Goal: Find specific page/section: Find specific page/section

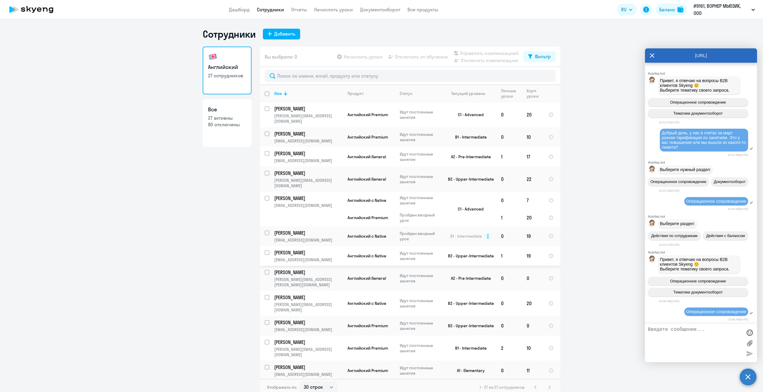
select select "30"
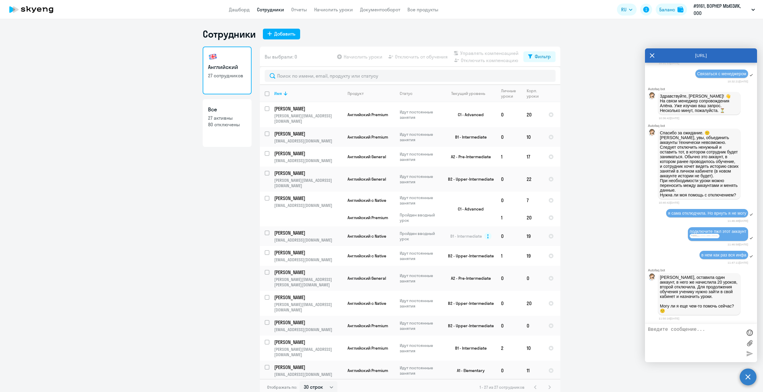
click at [699, 341] on textarea at bounding box center [695, 343] width 94 height 32
click at [694, 338] on textarea at bounding box center [695, 343] width 94 height 32
type textarea "отлично, спасибо"
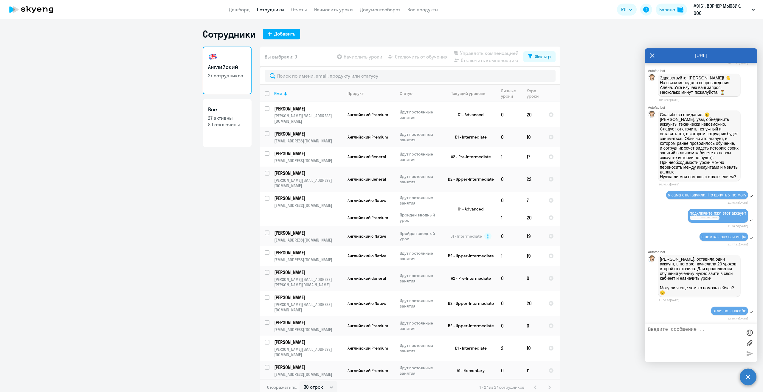
scroll to position [910, 0]
click at [387, 79] on input "text" at bounding box center [410, 76] width 291 height 12
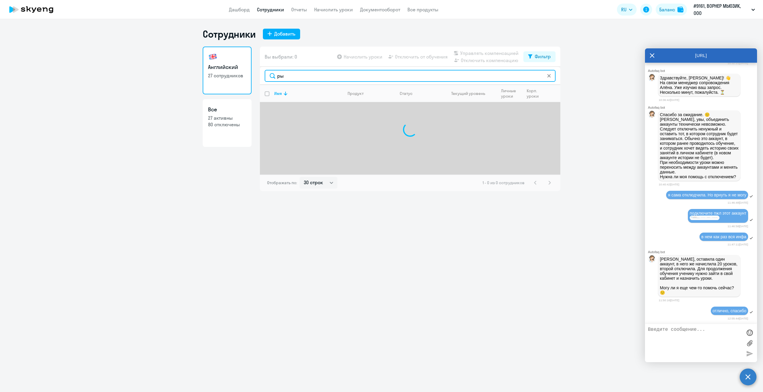
type input "р"
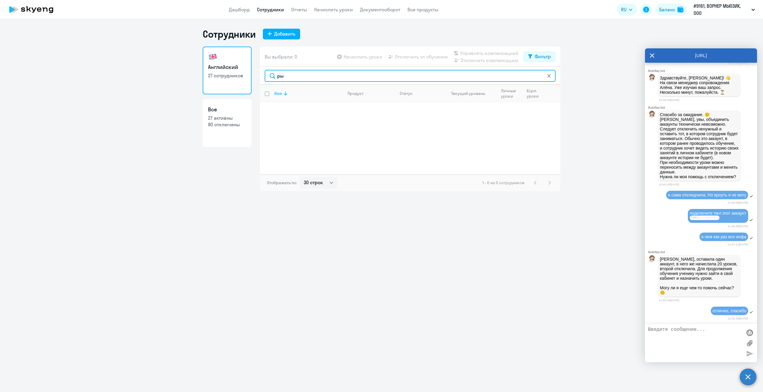
type input "р"
type input "б"
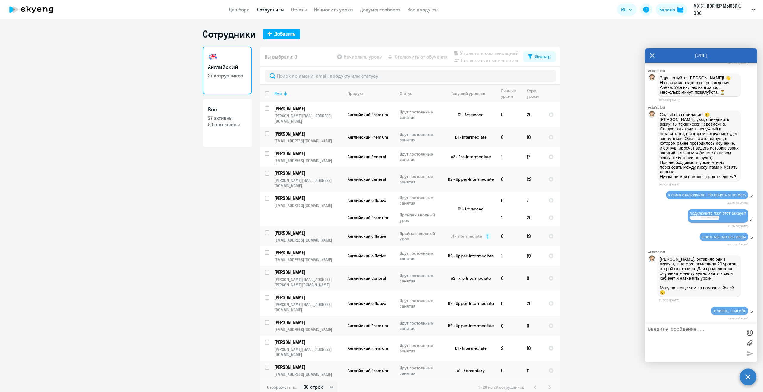
click at [579, 183] on ng-component "Сотрудники Добавить Английский 27 сотрудников Все 27 активны 80 отключены Вы вы…" at bounding box center [381, 211] width 763 height 367
click at [579, 186] on ng-component "Сотрудники Добавить Английский 27 сотрудников Все 27 активны 80 отключены Вы вы…" at bounding box center [381, 211] width 763 height 367
click at [26, 5] on icon at bounding box center [31, 9] width 52 height 15
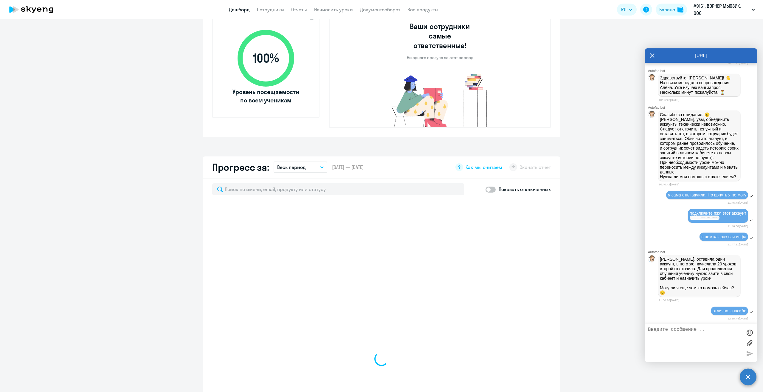
scroll to position [268, 0]
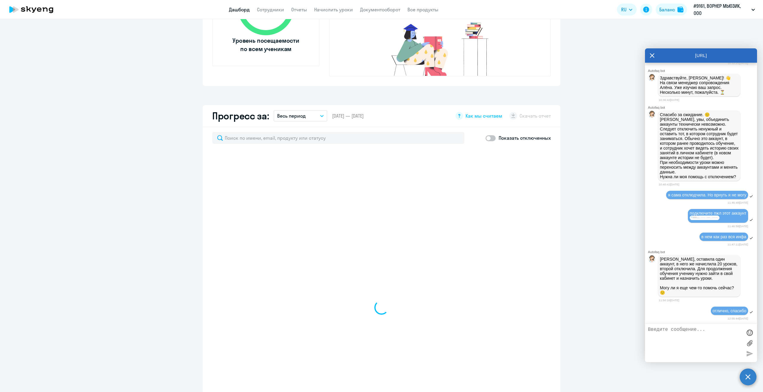
click at [652, 55] on icon at bounding box center [652, 55] width 5 height 14
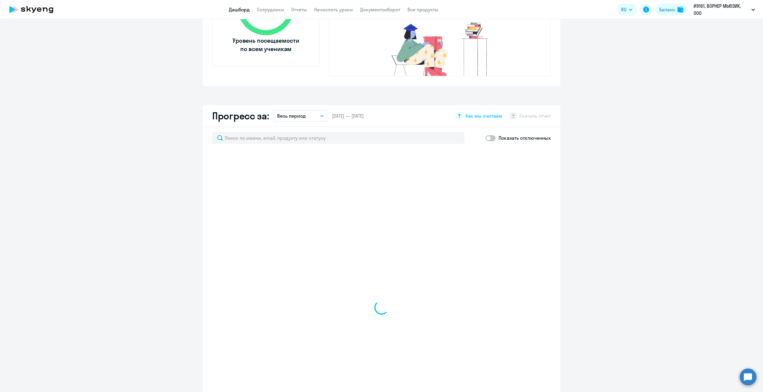
select select "30"
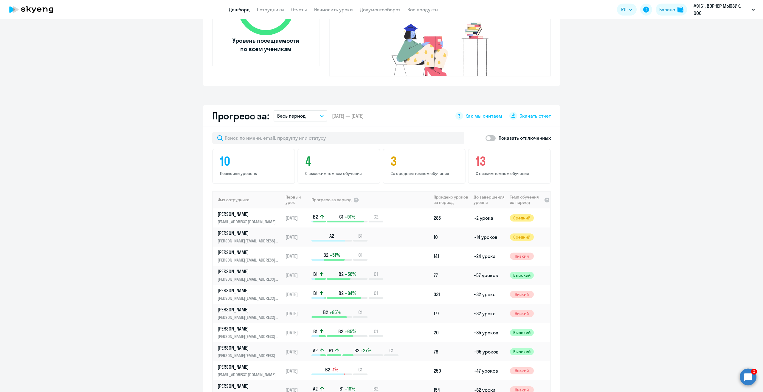
click at [33, 12] on icon at bounding box center [31, 9] width 52 height 15
drag, startPoint x: 666, startPoint y: 112, endPoint x: 663, endPoint y: 105, distance: 7.9
click at [664, 107] on app-progress-dashboard "Прогресс за: Весь период – [DATE] — [DATE] Как мы считаем Скачать отчет Показат…" at bounding box center [381, 272] width 763 height 335
